Goal: Information Seeking & Learning: Find specific fact

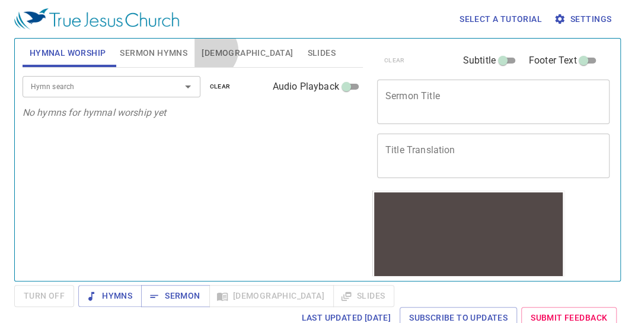
click at [210, 50] on span "[DEMOGRAPHIC_DATA]" at bounding box center [247, 53] width 91 height 15
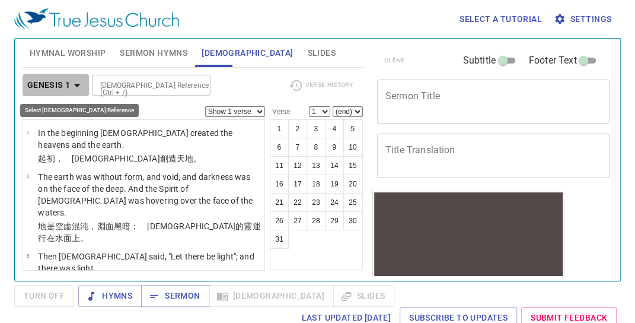
click at [77, 82] on icon "button" at bounding box center [77, 85] width 14 height 14
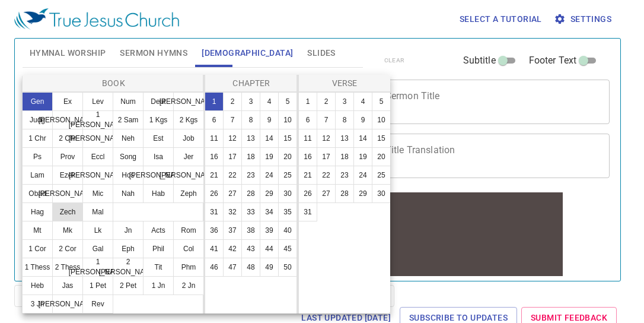
click at [73, 209] on button "Zech" at bounding box center [67, 211] width 31 height 19
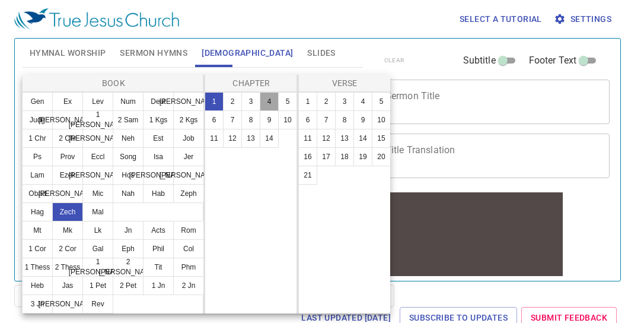
click at [270, 99] on button "4" at bounding box center [269, 101] width 19 height 19
click at [306, 117] on button "6" at bounding box center [307, 119] width 19 height 19
select select "6"
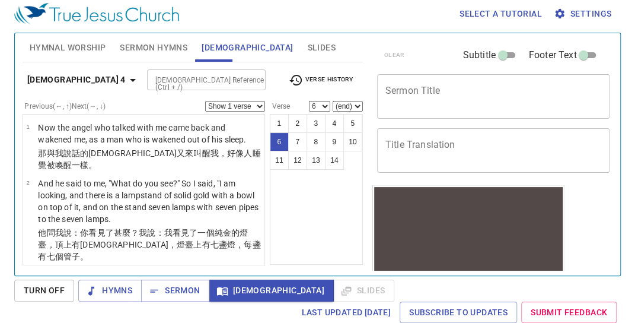
scroll to position [260, 0]
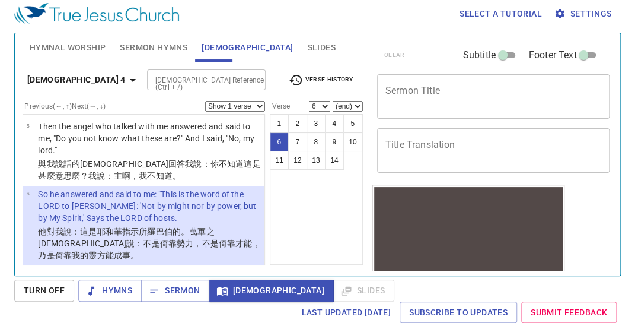
click at [24, 186] on li "6 So he answered and said to me: "This is the word of the LORD to Zerubbabel: '…" at bounding box center [143, 225] width 241 height 79
click at [25, 186] on li "6 So he answered and said to me: "This is the word of the LORD to Zerubbabel: '…" at bounding box center [143, 225] width 241 height 79
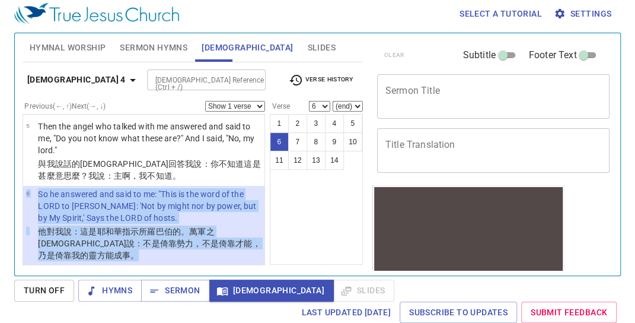
drag, startPoint x: 25, startPoint y: 153, endPoint x: 238, endPoint y: 228, distance: 225.6
click at [238, 228] on li "6 So he answered and said to me: "This is the word of the LORD to Zerubbabel: '…" at bounding box center [143, 225] width 241 height 79
copy ul "啊，我不知道。 6 So he answered and said to me: "This is the word of the LORD to Zerub…"
